Goal: Browse casually

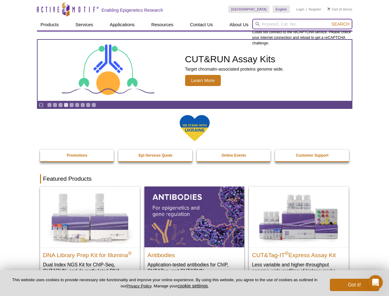
click at [302, 24] on input "search" at bounding box center [302, 24] width 100 height 10
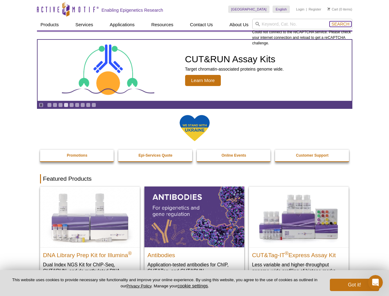
click at [341, 24] on span "Search" at bounding box center [341, 24] width 18 height 5
click at [41, 105] on icon "Pause" at bounding box center [41, 105] width 4 height 4
click at [49, 105] on link "Go to slide 1" at bounding box center [49, 105] width 5 height 5
click at [55, 105] on link "Go to slide 2" at bounding box center [55, 105] width 5 height 5
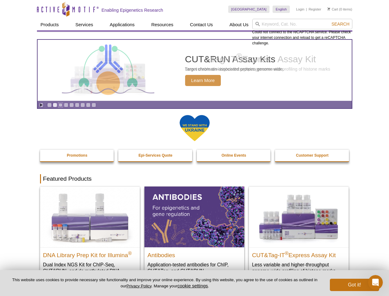
click at [60, 105] on link "Go to slide 3" at bounding box center [60, 105] width 5 height 5
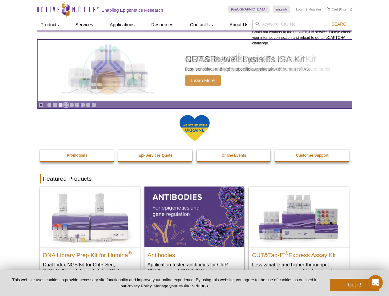
click at [66, 105] on link "Go to slide 4" at bounding box center [66, 105] width 5 height 5
